Goal: Task Accomplishment & Management: Complete application form

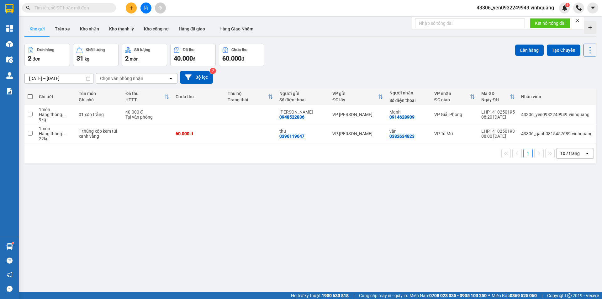
click at [67, 7] on input "text" at bounding box center [72, 7] width 74 height 7
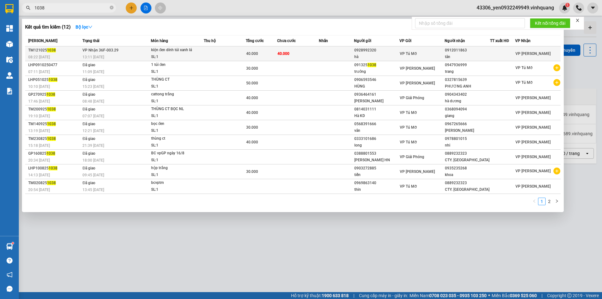
type input "1038"
click at [117, 57] on div "13:11 [DATE]" at bounding box center [116, 57] width 68 height 7
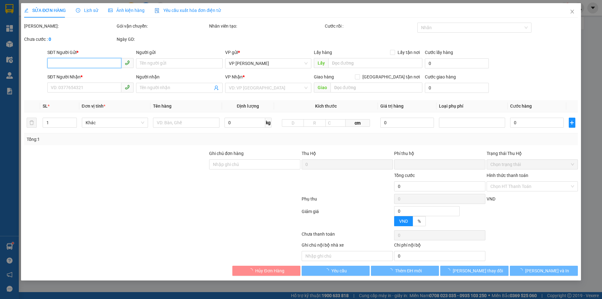
type input "0928992320"
type input "hà"
type input "0912011863"
type input "tân"
type input "0"
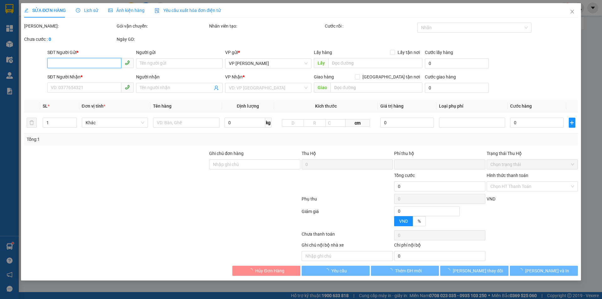
type input "40.000"
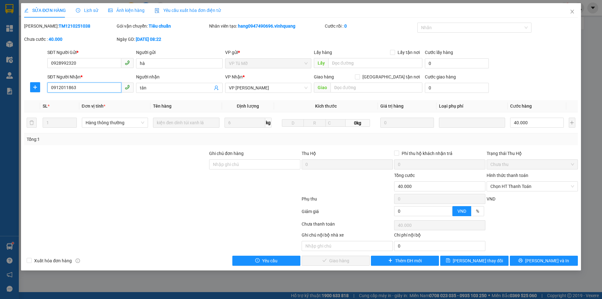
drag, startPoint x: 78, startPoint y: 86, endPoint x: 48, endPoint y: 85, distance: 30.4
click at [48, 85] on input "0912011863" at bounding box center [84, 87] width 74 height 10
click at [85, 11] on span "Lịch sử" at bounding box center [87, 10] width 22 height 5
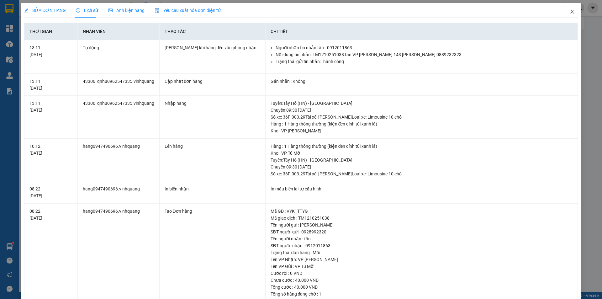
click at [570, 11] on icon "close" at bounding box center [572, 11] width 5 height 5
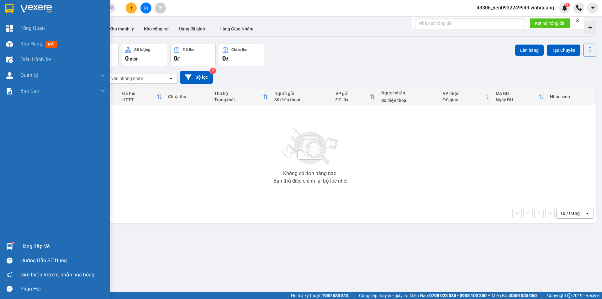
click at [42, 9] on img at bounding box center [36, 8] width 32 height 9
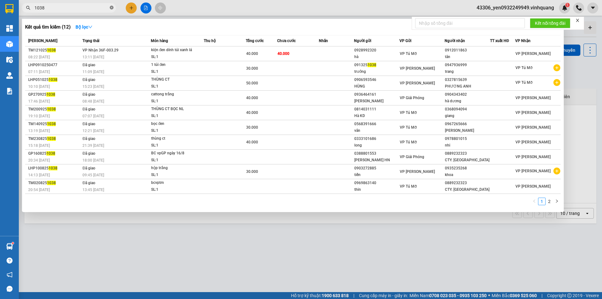
click at [112, 8] on icon "close-circle" at bounding box center [112, 8] width 4 height 4
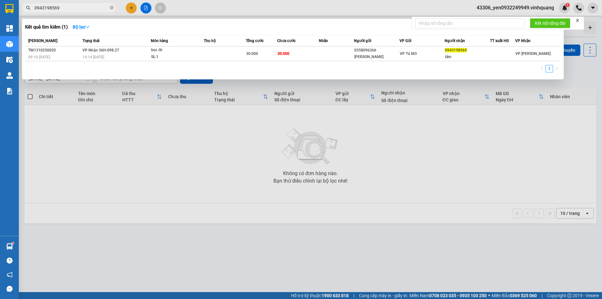
type input "0943198569"
click at [111, 8] on icon "close-circle" at bounding box center [112, 8] width 4 height 4
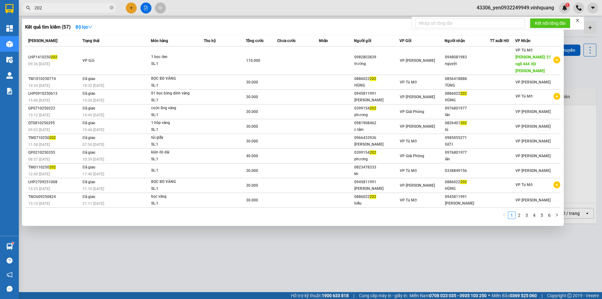
type input "202"
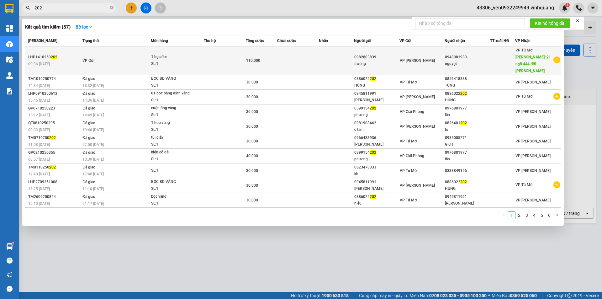
click at [98, 59] on td "VP Gửi" at bounding box center [116, 60] width 70 height 29
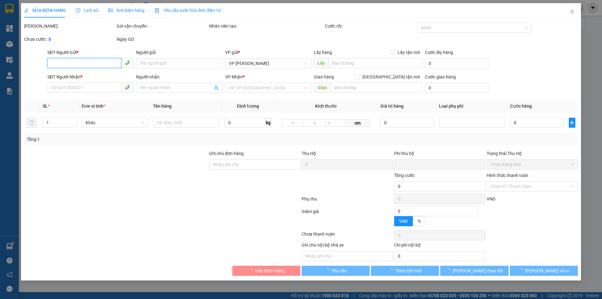
type input "0982803839"
type input "trường"
type input "0948081983"
type input "nguyệt"
type input "21 ngõ 444 đội cấn hn"
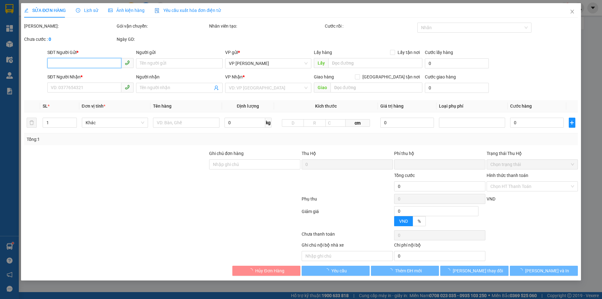
type input "70.000"
type input "0"
type input "110.000"
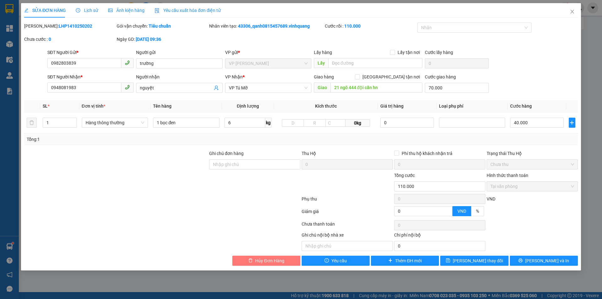
click at [266, 259] on span "Hủy Đơn Hàng" at bounding box center [269, 260] width 29 height 7
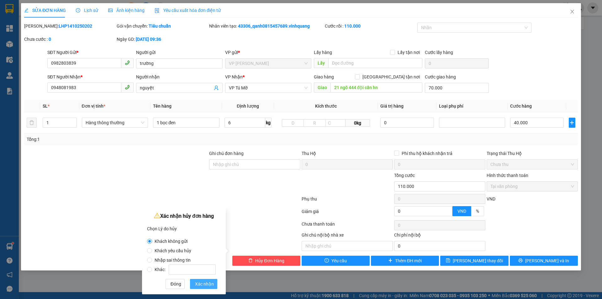
click at [202, 282] on span "Xác nhận" at bounding box center [204, 283] width 19 height 7
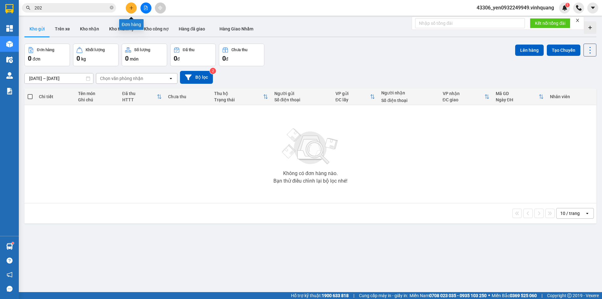
click at [131, 9] on icon "plus" at bounding box center [131, 8] width 4 height 4
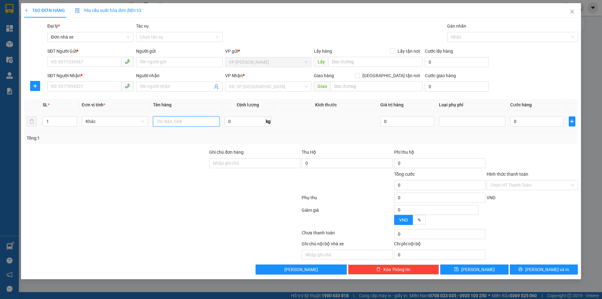
click at [194, 124] on input "text" at bounding box center [186, 121] width 66 height 10
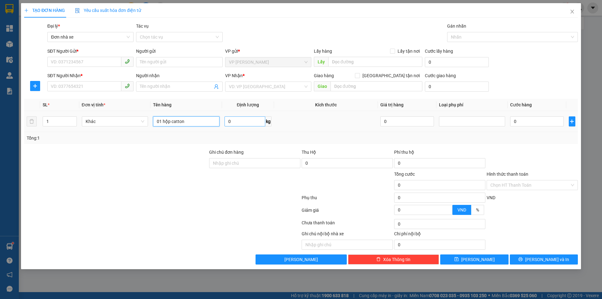
type input "01 hộp catton"
click at [229, 122] on input "0" at bounding box center [245, 121] width 41 height 10
type input "5"
click at [106, 125] on span "Khác" at bounding box center [115, 121] width 59 height 9
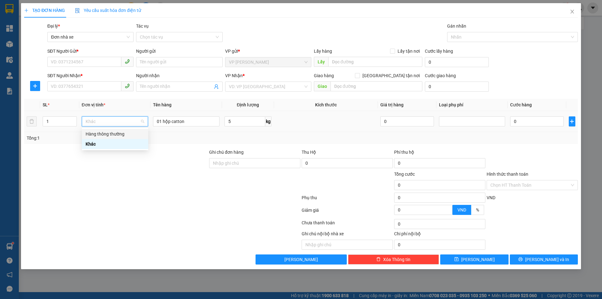
click at [108, 132] on div "Hàng thông thường" at bounding box center [115, 133] width 59 height 7
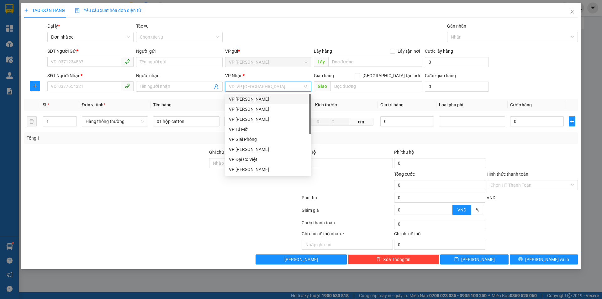
click at [277, 87] on input "search" at bounding box center [266, 86] width 74 height 9
click at [254, 142] on div "VP Giải Phóng" at bounding box center [268, 139] width 79 height 7
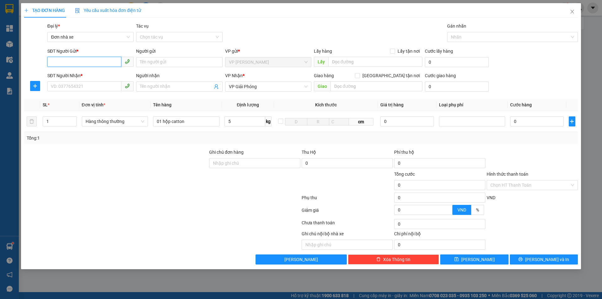
click at [62, 63] on input "SĐT Người Gửi *" at bounding box center [84, 62] width 74 height 10
type input "0981021789"
click at [59, 72] on div "0981021789 - [GEOGRAPHIC_DATA]" at bounding box center [90, 74] width 79 height 7
type input "Sơn Sim"
type input "0981021789"
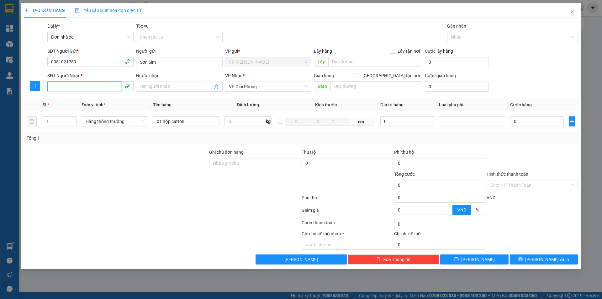
click at [72, 88] on input "SĐT Người Nhận *" at bounding box center [84, 86] width 74 height 10
type input "0328722644"
click at [81, 99] on div "0328722644 - [PERSON_NAME]" at bounding box center [90, 99] width 79 height 7
type input "KHang nhung"
type input "0328722644"
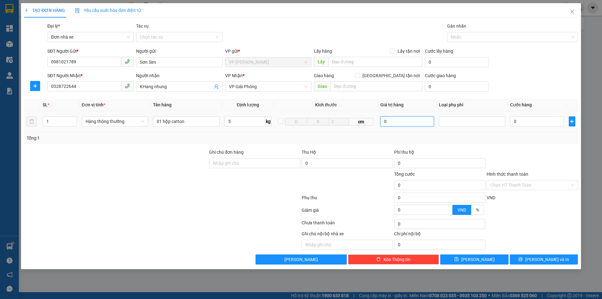
click at [399, 123] on input "0" at bounding box center [406, 121] width 53 height 10
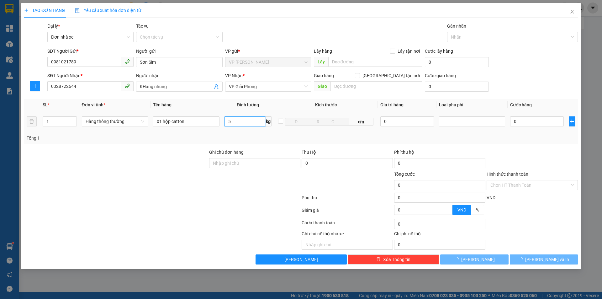
click at [240, 119] on input "5" at bounding box center [245, 121] width 41 height 10
type input "30.000"
click at [543, 260] on span "[PERSON_NAME] và In" at bounding box center [547, 259] width 44 height 7
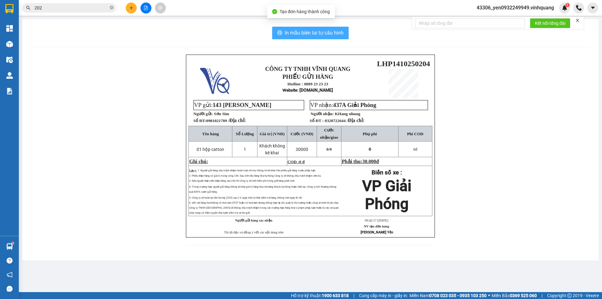
click at [317, 32] on span "In mẫu biên lai tự cấu hình" at bounding box center [314, 33] width 59 height 8
